Goal: Information Seeking & Learning: Learn about a topic

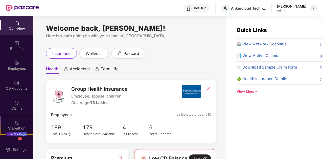
click at [313, 8] on img at bounding box center [314, 8] width 4 height 4
click at [267, 113] on div "Quick Links 🏥 View Network Hospitals 📊 View Active Claims 📄 Download Sample Cla…" at bounding box center [274, 95] width 97 height 159
click at [259, 90] on div "View More" at bounding box center [280, 91] width 86 height 5
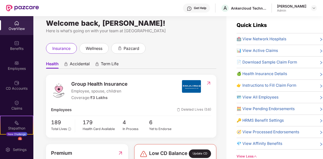
scroll to position [6, 0]
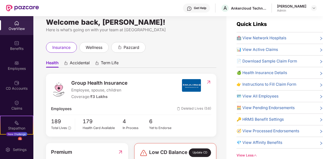
click at [320, 50] on icon "right" at bounding box center [321, 50] width 2 height 3
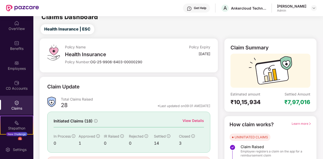
scroll to position [38, 0]
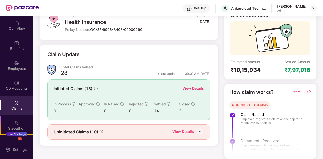
click at [199, 132] on img at bounding box center [200, 132] width 8 height 8
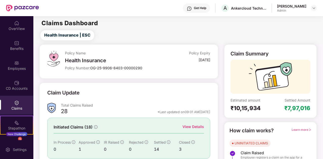
scroll to position [39, 0]
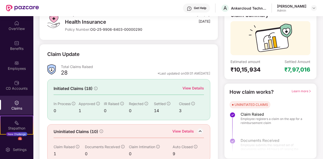
click at [199, 87] on div "View Details" at bounding box center [192, 89] width 21 height 6
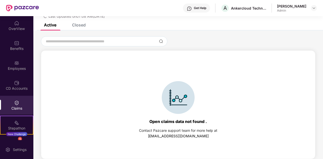
scroll to position [22, 0]
click at [79, 27] on div "Closed" at bounding box center [79, 24] width 14 height 5
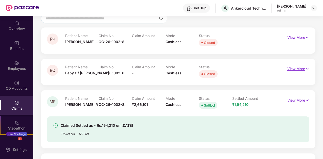
scroll to position [45, 0]
click at [296, 68] on p "View More" at bounding box center [298, 68] width 22 height 7
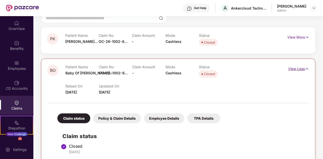
click at [296, 68] on p "View Less" at bounding box center [298, 68] width 21 height 7
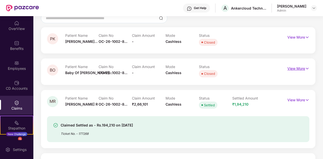
click at [296, 68] on p "View More" at bounding box center [298, 68] width 22 height 7
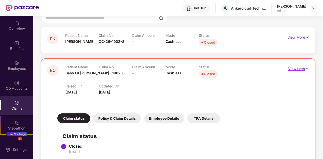
click at [296, 68] on p "View Less" at bounding box center [298, 68] width 21 height 7
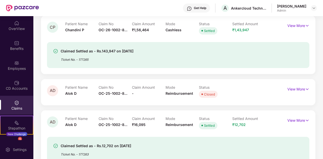
scroll to position [0, 0]
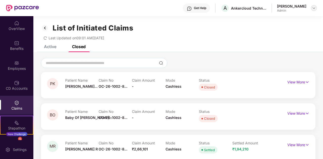
click at [316, 9] on img at bounding box center [314, 8] width 4 height 4
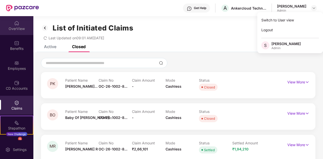
click at [18, 27] on div "OverView" at bounding box center [16, 28] width 33 height 5
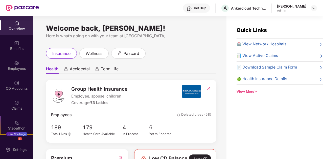
click at [254, 90] on div "View More" at bounding box center [280, 91] width 86 height 5
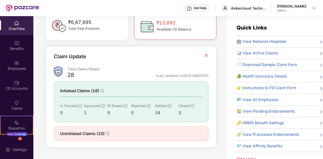
scroll to position [0, 0]
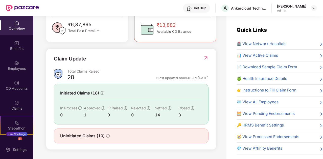
click at [320, 56] on icon "right" at bounding box center [321, 55] width 2 height 3
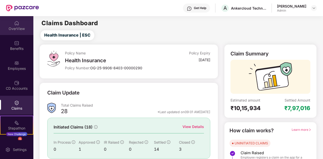
click at [20, 26] on div "OverView" at bounding box center [16, 25] width 33 height 19
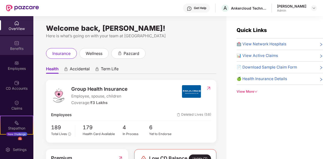
click at [18, 49] on div "Benefits" at bounding box center [16, 48] width 33 height 5
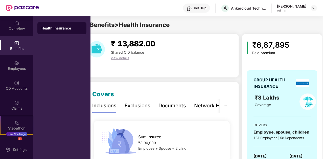
click at [132, 107] on div "Exclusions" at bounding box center [138, 106] width 26 height 8
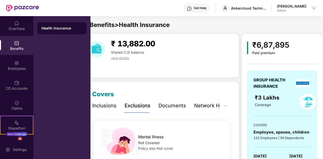
click at [171, 106] on div "Documents" at bounding box center [172, 106] width 28 height 8
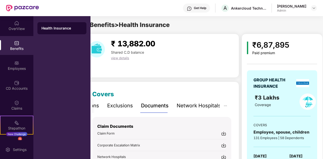
click at [206, 103] on div "Network Hospitals" at bounding box center [199, 106] width 44 height 8
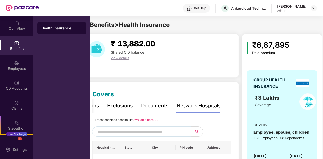
click at [152, 103] on div "Documents" at bounding box center [155, 106] width 28 height 8
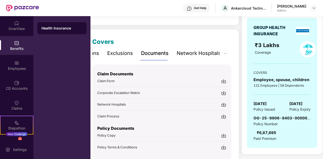
scroll to position [53, 0]
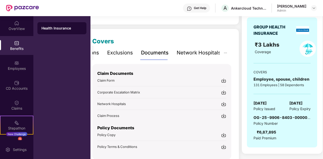
click at [225, 81] on img at bounding box center [223, 80] width 5 height 5
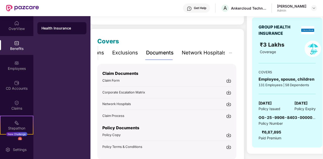
click at [195, 57] on div "Network Hospitals" at bounding box center [204, 53] width 44 height 8
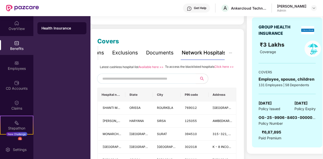
click at [124, 53] on div "Exclusions" at bounding box center [125, 53] width 26 height 8
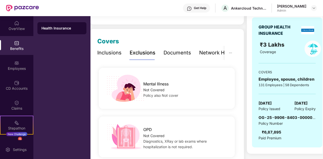
click at [113, 55] on div "Inclusions" at bounding box center [109, 53] width 24 height 8
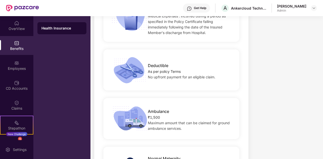
scroll to position [433, 0]
click at [15, 30] on div "OverView" at bounding box center [16, 28] width 33 height 5
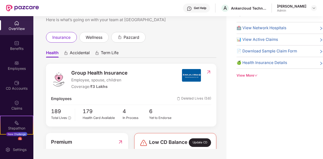
scroll to position [0, 0]
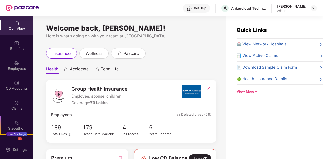
click at [321, 44] on icon "right" at bounding box center [321, 44] width 2 height 3
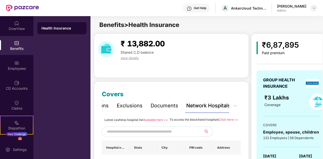
click at [315, 9] on img at bounding box center [314, 8] width 4 height 4
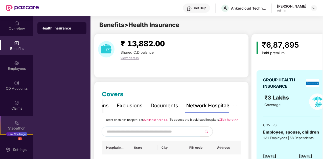
click at [18, 122] on img at bounding box center [16, 123] width 5 height 5
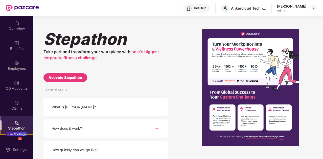
click at [17, 108] on div "Claims" at bounding box center [16, 108] width 33 height 5
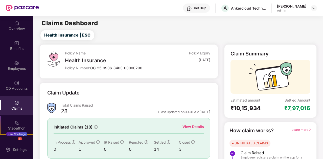
scroll to position [38, 0]
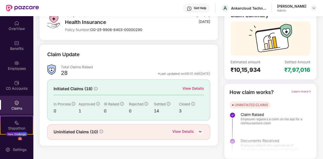
click at [238, 143] on div at bounding box center [270, 138] width 92 height 38
click at [199, 130] on img at bounding box center [200, 132] width 8 height 8
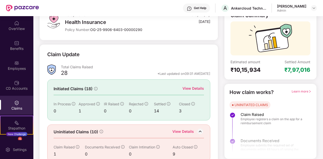
scroll to position [46, 0]
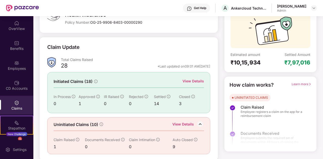
click at [174, 147] on div "9" at bounding box center [185, 147] width 25 height 6
click at [184, 104] on div "3" at bounding box center [191, 104] width 25 height 6
click at [193, 81] on div "View Details" at bounding box center [192, 82] width 21 height 6
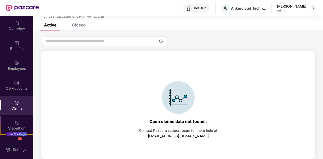
scroll to position [22, 0]
click at [80, 28] on div "Closed" at bounding box center [74, 24] width 21 height 11
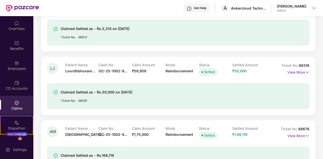
scroll to position [874, 0]
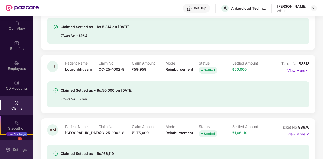
click at [12, 153] on div "Settings" at bounding box center [16, 149] width 33 height 19
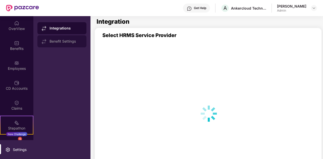
click at [67, 42] on div "Benefit Settings" at bounding box center [66, 41] width 33 height 4
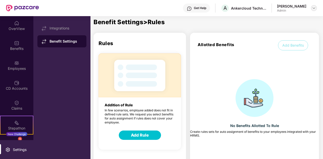
click at [314, 7] on img at bounding box center [314, 8] width 4 height 4
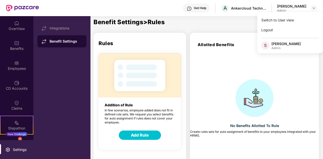
click at [209, 30] on div "Benefit Settings > Rules Rules Addition of Rule In few scenarios, employee adde…" at bounding box center [207, 98] width 229 height 159
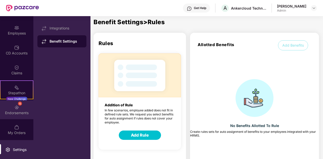
scroll to position [30, 0]
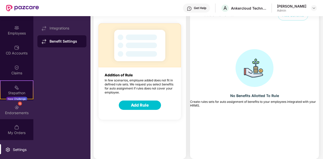
click at [14, 110] on img at bounding box center [16, 107] width 5 height 5
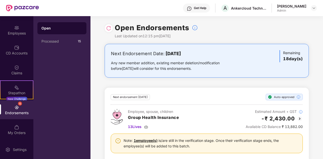
scroll to position [10, 0]
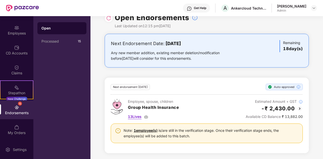
click at [146, 116] on img at bounding box center [146, 117] width 4 height 4
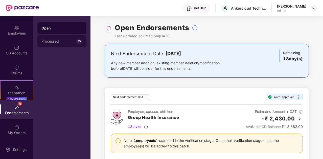
click at [60, 42] on div "Processed" at bounding box center [58, 41] width 35 height 4
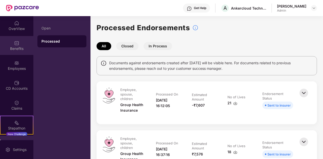
click at [14, 42] on img at bounding box center [16, 43] width 5 height 5
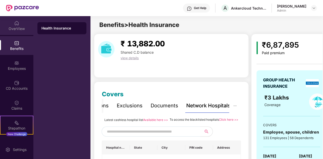
click at [14, 29] on div "OverView" at bounding box center [16, 28] width 33 height 5
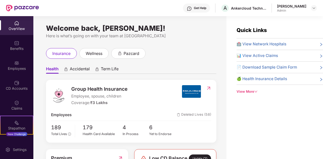
click at [252, 90] on div "View More" at bounding box center [280, 91] width 86 height 5
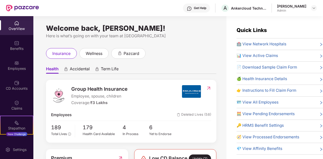
scroll to position [16, 0]
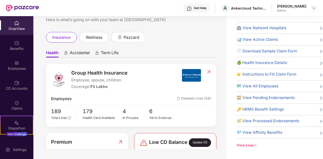
click at [319, 85] on icon "right" at bounding box center [321, 87] width 4 height 4
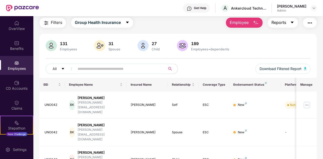
click at [285, 22] on span "Reports" at bounding box center [278, 22] width 15 height 6
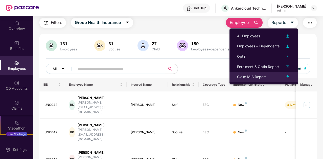
click at [287, 76] on img at bounding box center [288, 77] width 6 height 6
